Goal: Information Seeking & Learning: Learn about a topic

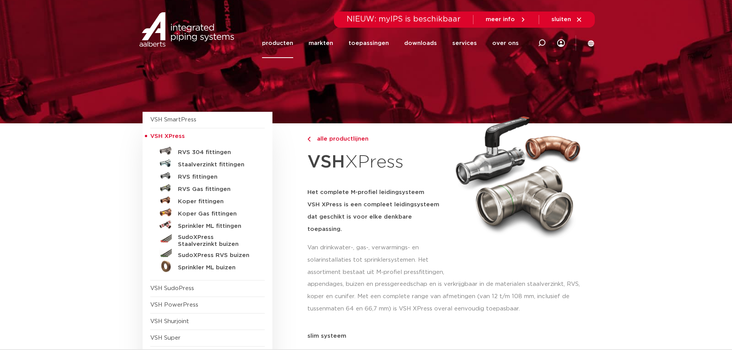
click at [195, 160] on link "Staalverzinkt fittingen" at bounding box center [207, 163] width 115 height 12
click at [195, 164] on h5 "Staalverzinkt fittingen" at bounding box center [216, 164] width 76 height 7
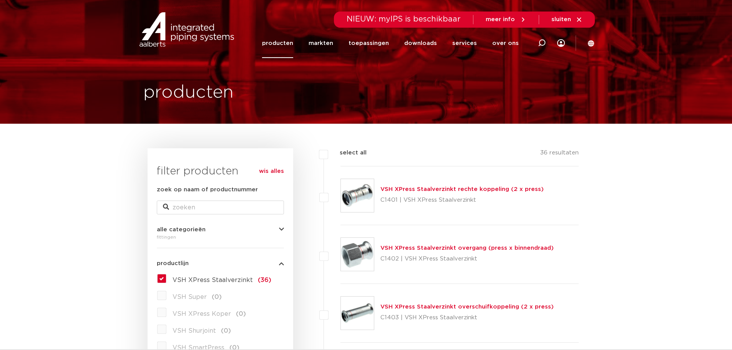
click at [428, 195] on p "C1401 | VSH XPress Staalverzinkt" at bounding box center [462, 200] width 163 height 12
click at [429, 189] on link "VSH XPress Staalverzinkt rechte koppeling (2 x press)" at bounding box center [462, 189] width 163 height 6
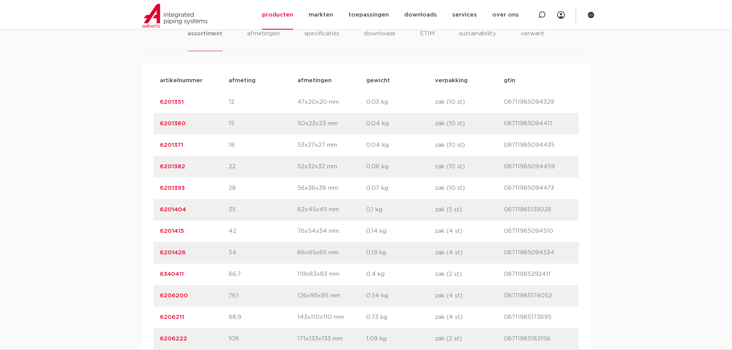
scroll to position [538, 0]
